Goal: Find contact information: Find contact information

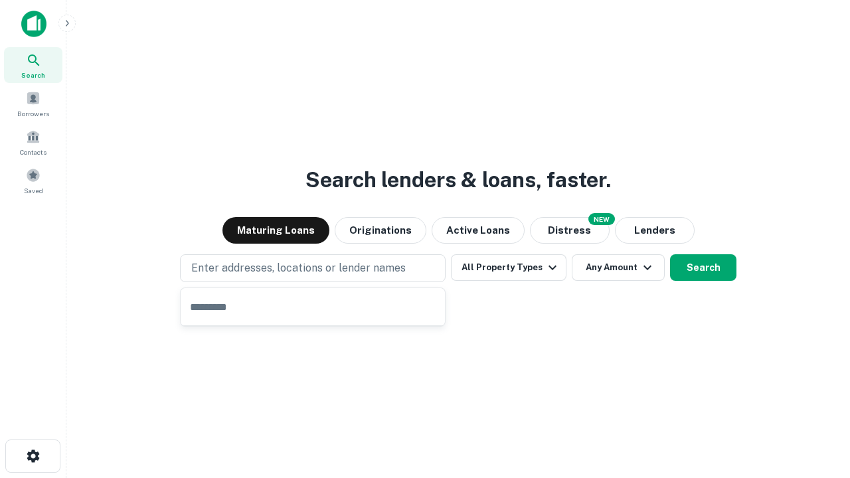
type input "**********"
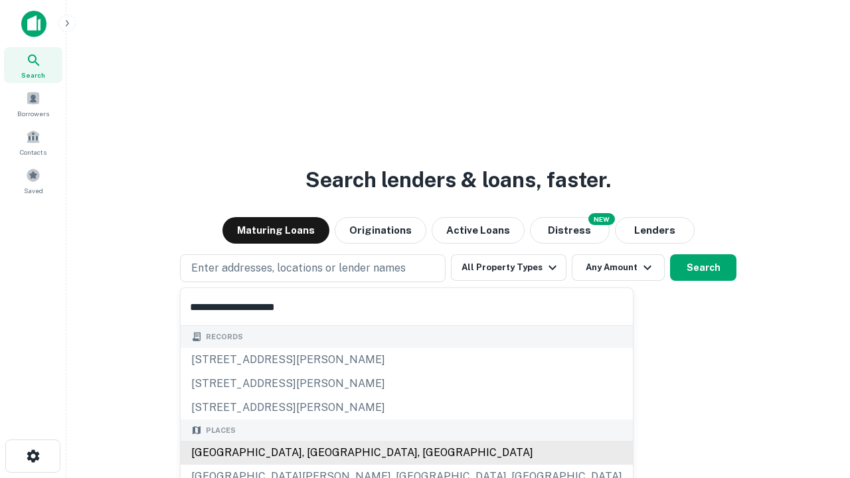
click at [317, 453] on div "[GEOGRAPHIC_DATA], [GEOGRAPHIC_DATA], [GEOGRAPHIC_DATA]" at bounding box center [407, 453] width 452 height 24
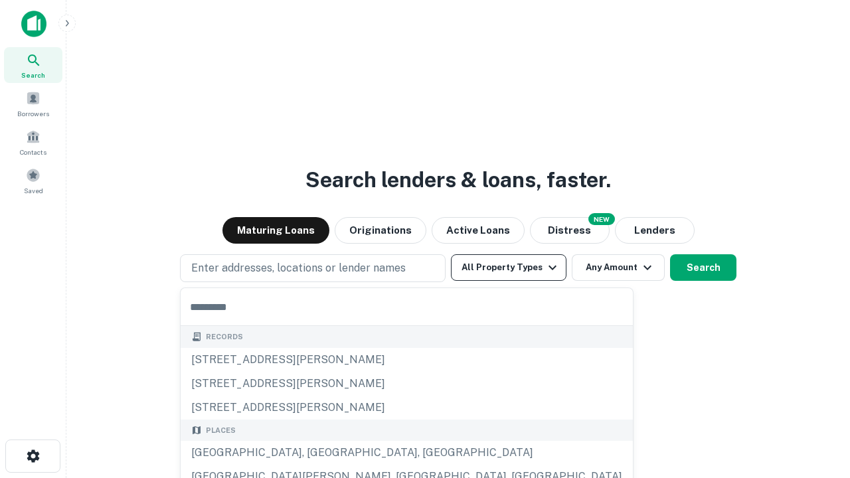
click at [509, 268] on button "All Property Types" at bounding box center [509, 267] width 116 height 27
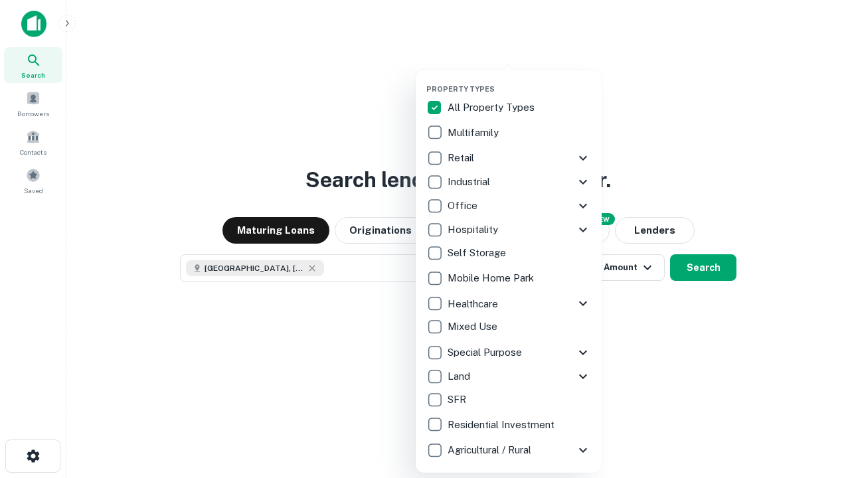
click at [519, 80] on button "button" at bounding box center [519, 80] width 186 height 1
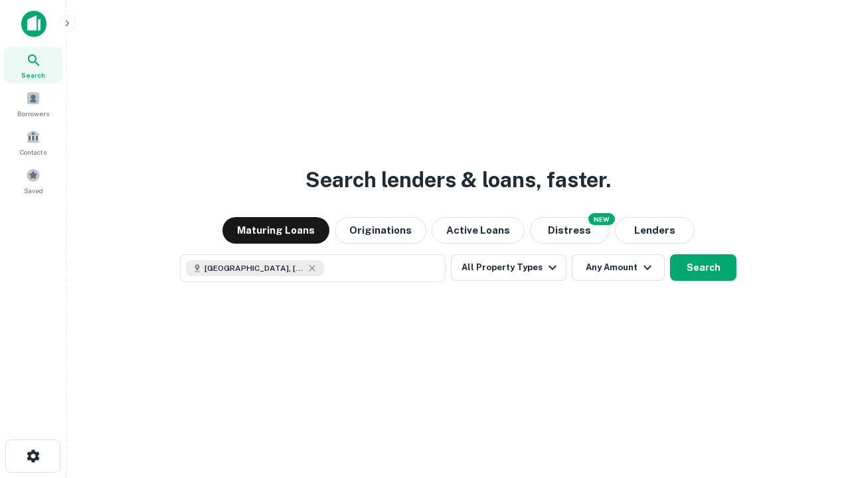
scroll to position [21, 0]
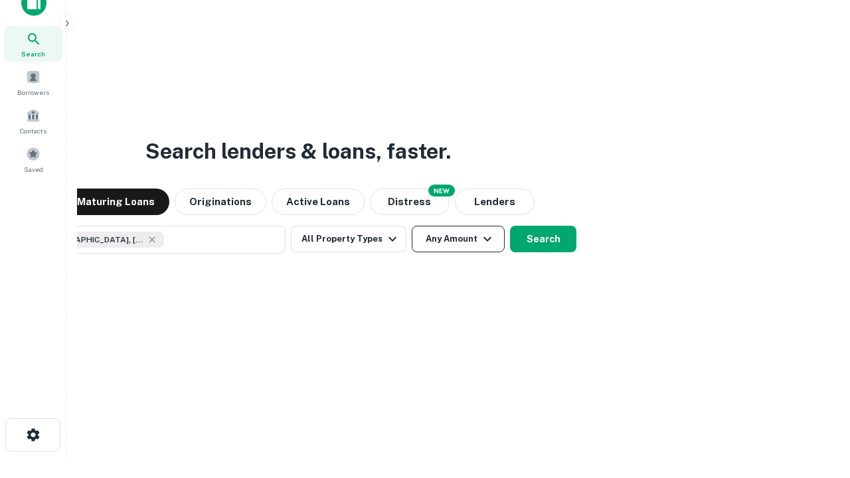
click at [412, 226] on button "Any Amount" at bounding box center [458, 239] width 93 height 27
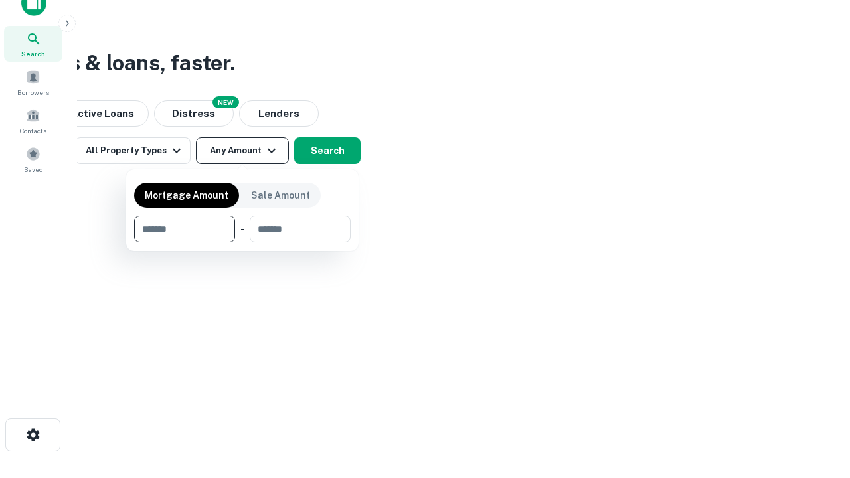
type input "*******"
click at [242, 242] on button "button" at bounding box center [242, 242] width 216 height 1
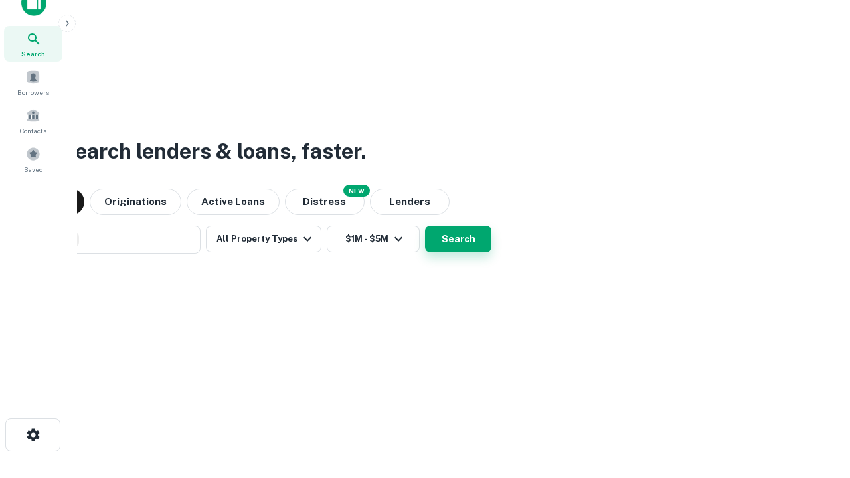
click at [425, 226] on button "Search" at bounding box center [458, 239] width 66 height 27
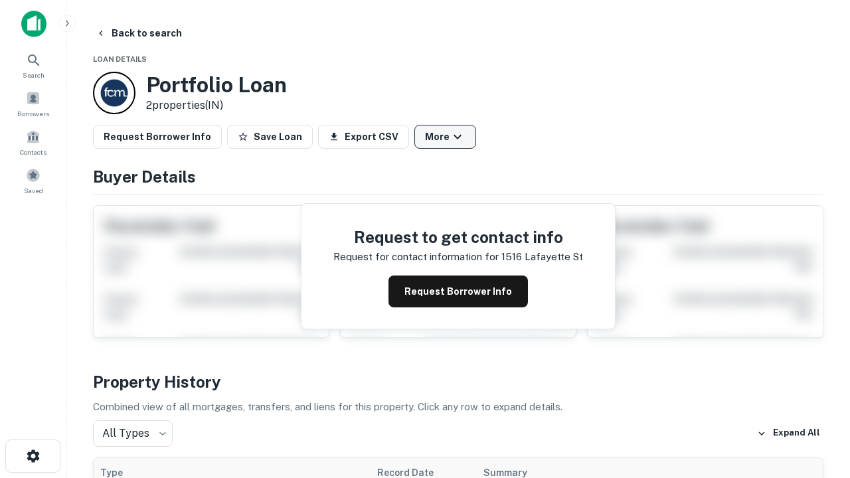
click at [445, 137] on button "More" at bounding box center [445, 137] width 62 height 24
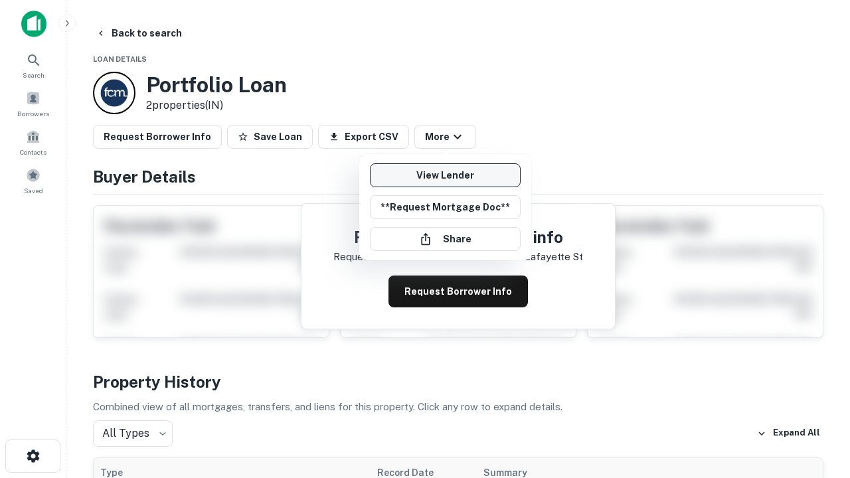
click at [445, 175] on link "View Lender" at bounding box center [445, 175] width 151 height 24
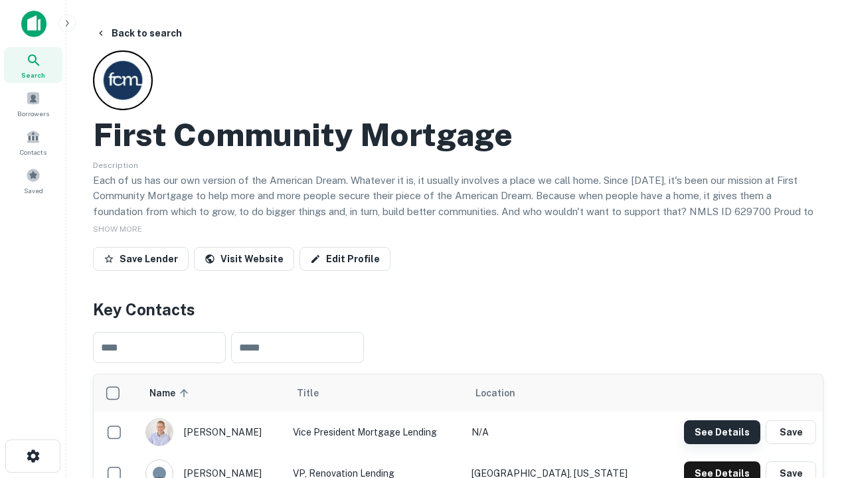
click at [722, 432] on button "See Details" at bounding box center [722, 432] width 76 height 24
click at [33, 456] on icon "button" at bounding box center [33, 456] width 16 height 16
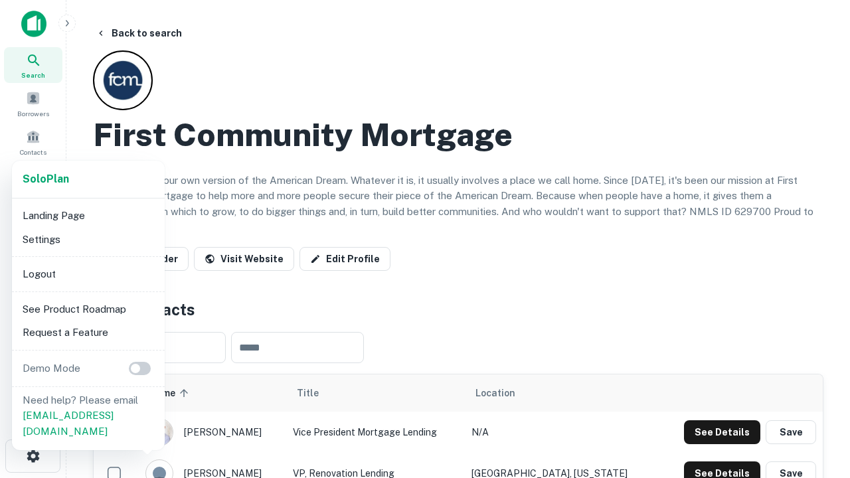
click at [88, 274] on li "Logout" at bounding box center [88, 274] width 142 height 24
